Goal: Information Seeking & Learning: Learn about a topic

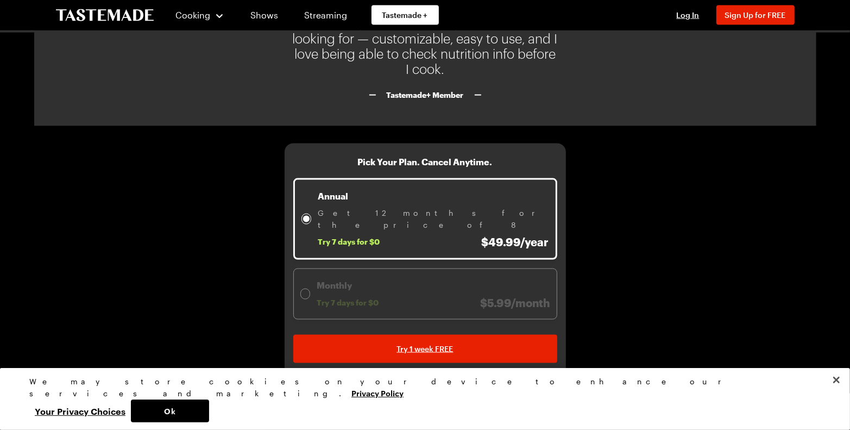
scroll to position [1857, 0]
click at [309, 291] on div at bounding box center [305, 294] width 7 height 7
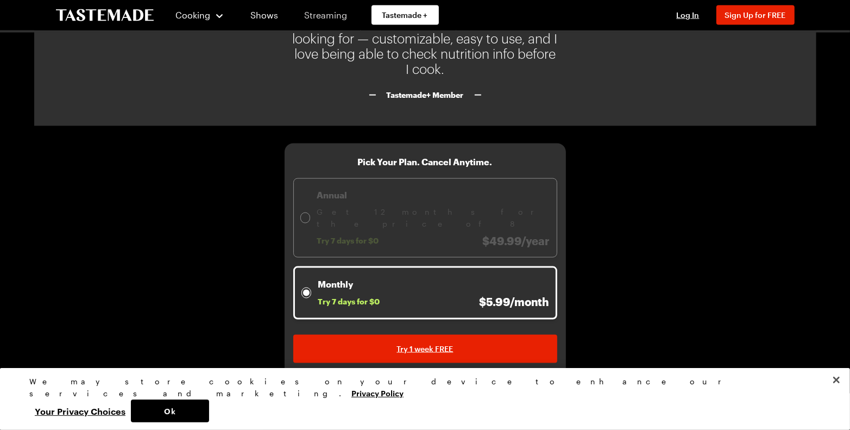
click at [359, 18] on link "Streaming" at bounding box center [326, 15] width 65 height 30
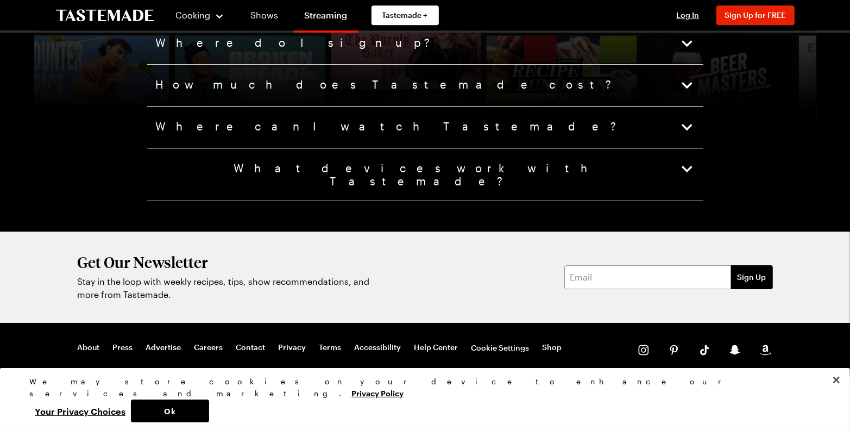
scroll to position [3043, 0]
click at [286, 93] on span "How much does Tastemade cost?" at bounding box center [385, 85] width 459 height 15
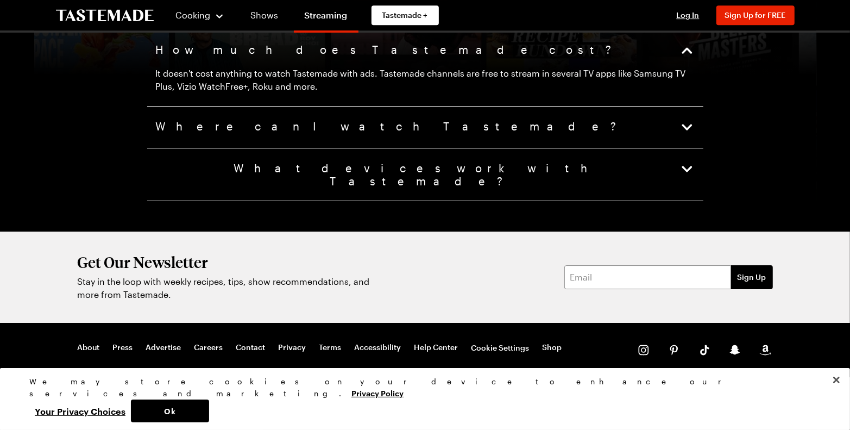
click at [286, 58] on span "How much does Tastemade cost?" at bounding box center [385, 50] width 459 height 15
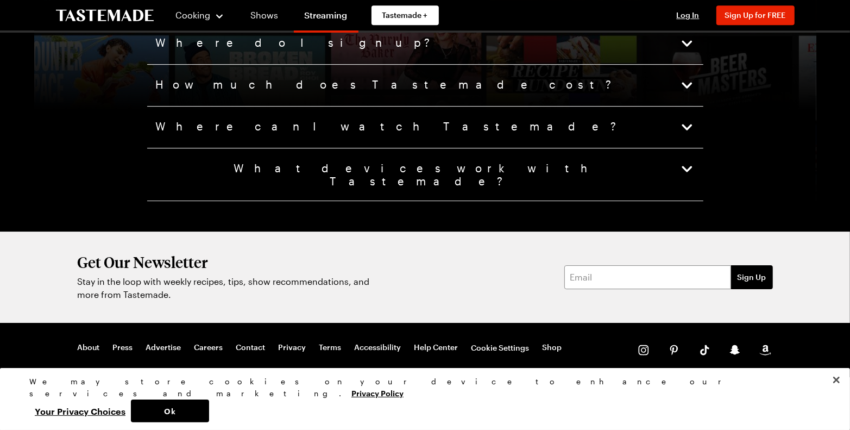
click at [286, 93] on span "How much does Tastemade cost?" at bounding box center [385, 85] width 459 height 15
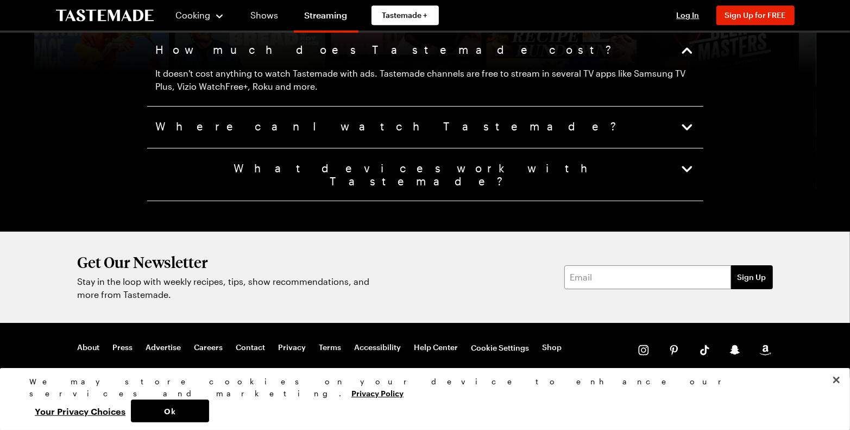
click at [285, 58] on span "How much does Tastemade cost?" at bounding box center [385, 50] width 459 height 15
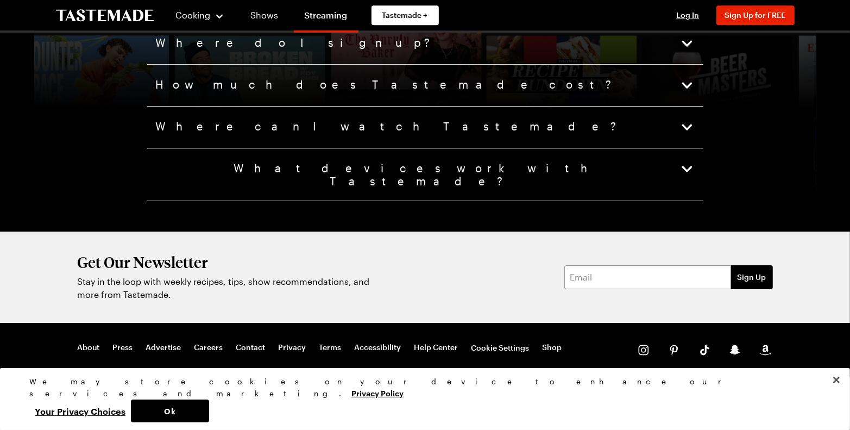
scroll to position [3334, 0]
click at [834, 390] on button "Close" at bounding box center [837, 380] width 24 height 24
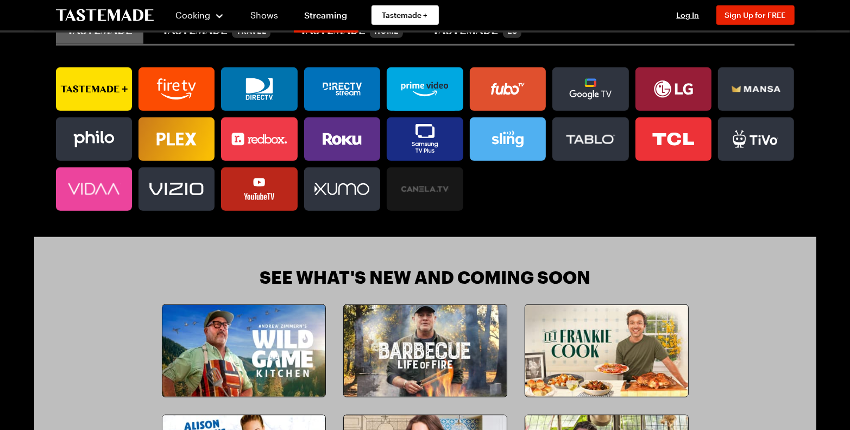
scroll to position [725, 0]
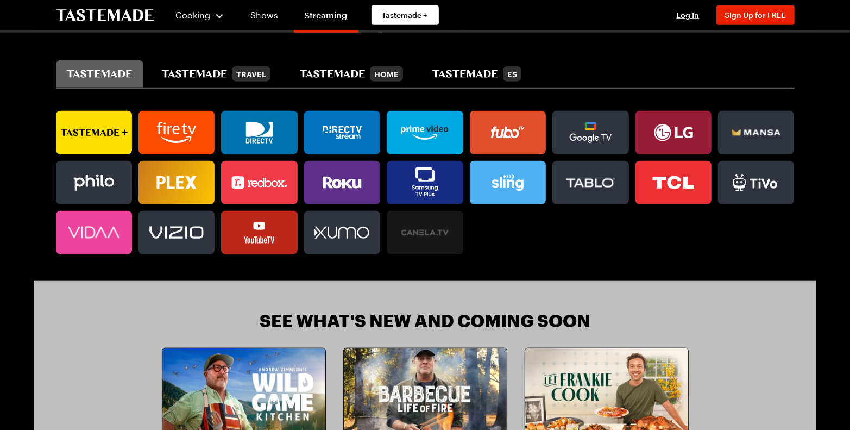
click at [273, 143] on icon at bounding box center [259, 133] width 27 height 22
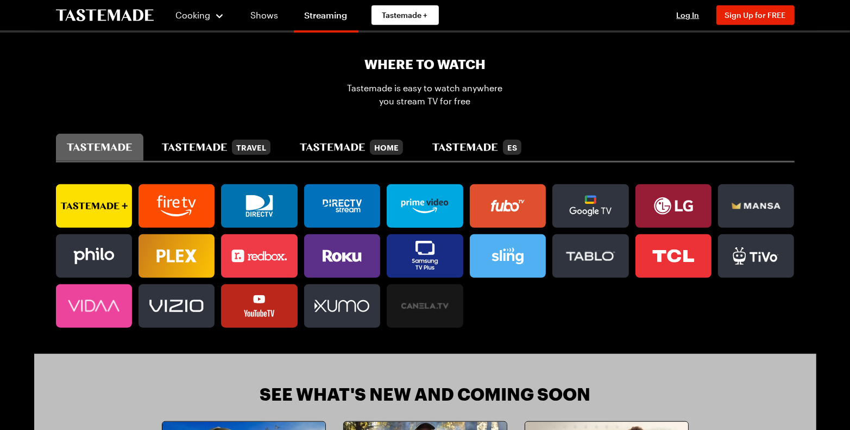
scroll to position [580, 0]
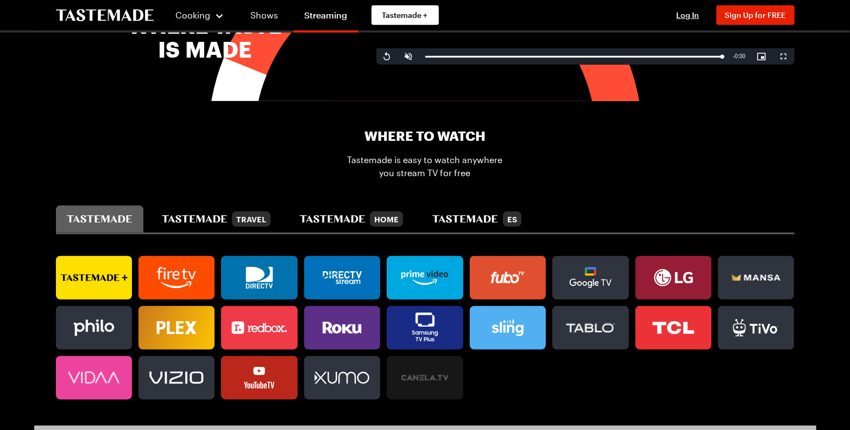
click at [121, 9] on icon "To Tastemade Home Page" at bounding box center [105, 15] width 98 height 12
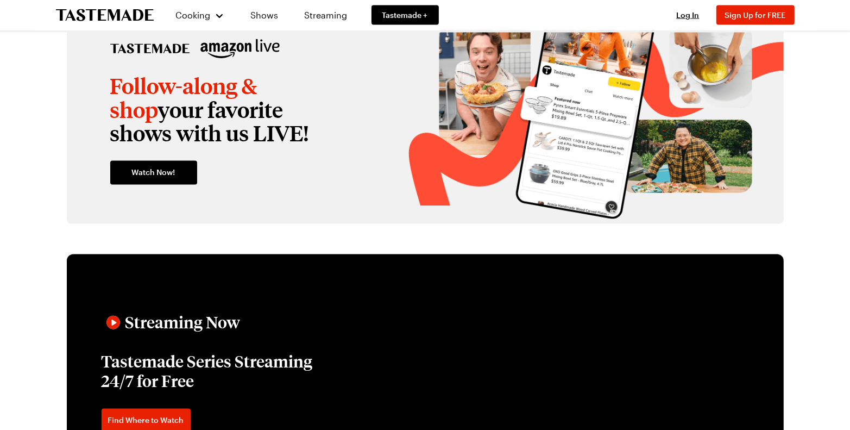
scroll to position [1594, 0]
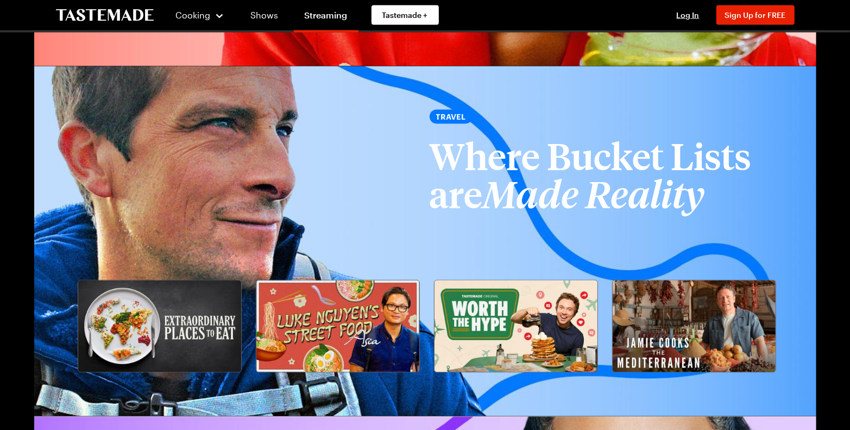
scroll to position [580, 0]
